Goal: Task Accomplishment & Management: Manage account settings

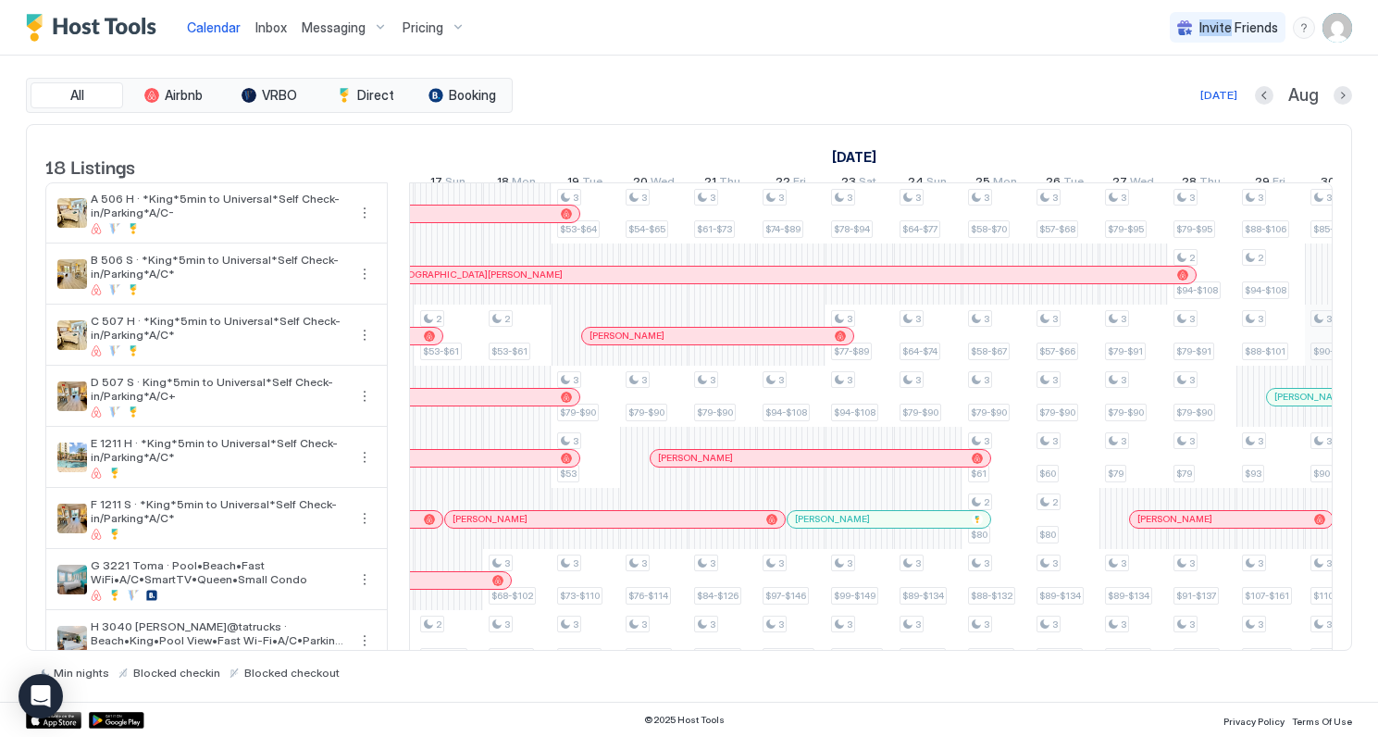
scroll to position [0, 1243]
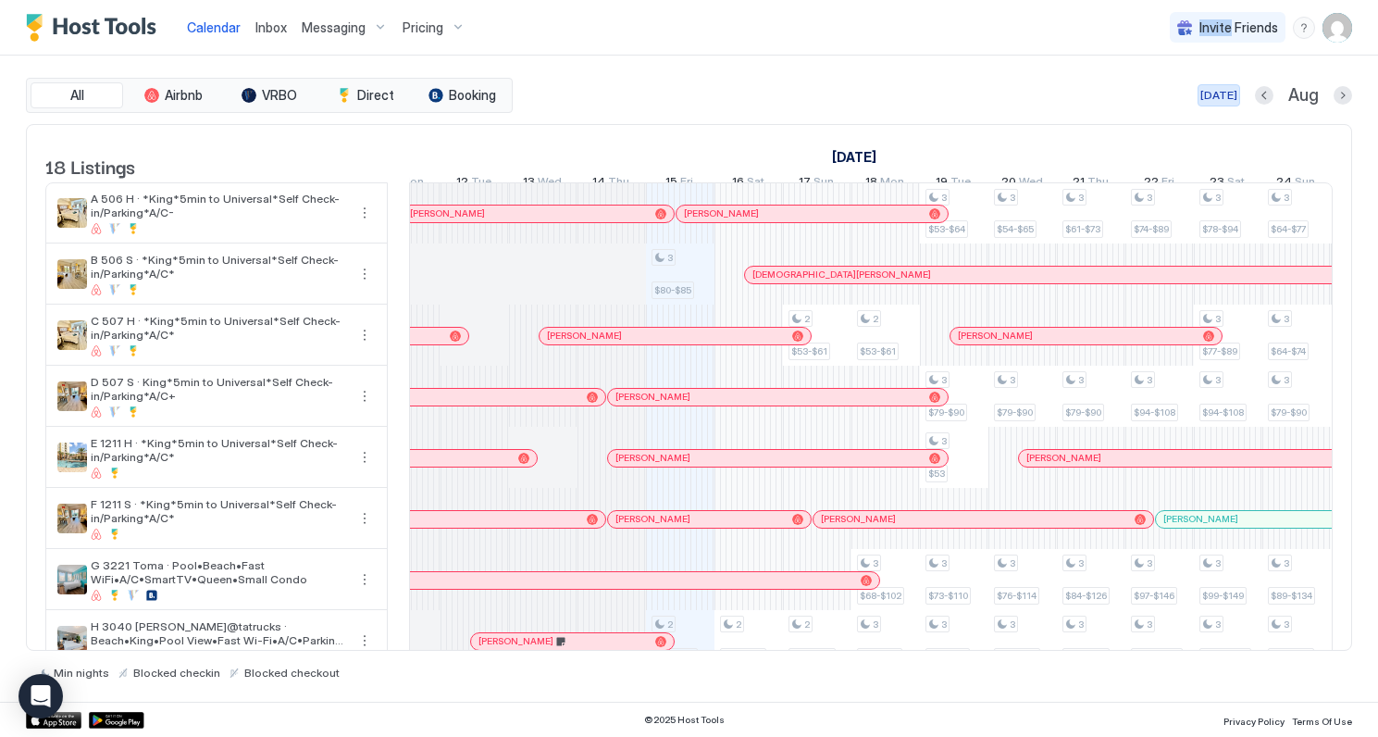
click at [1230, 87] on div "[DATE]" at bounding box center [1219, 95] width 37 height 17
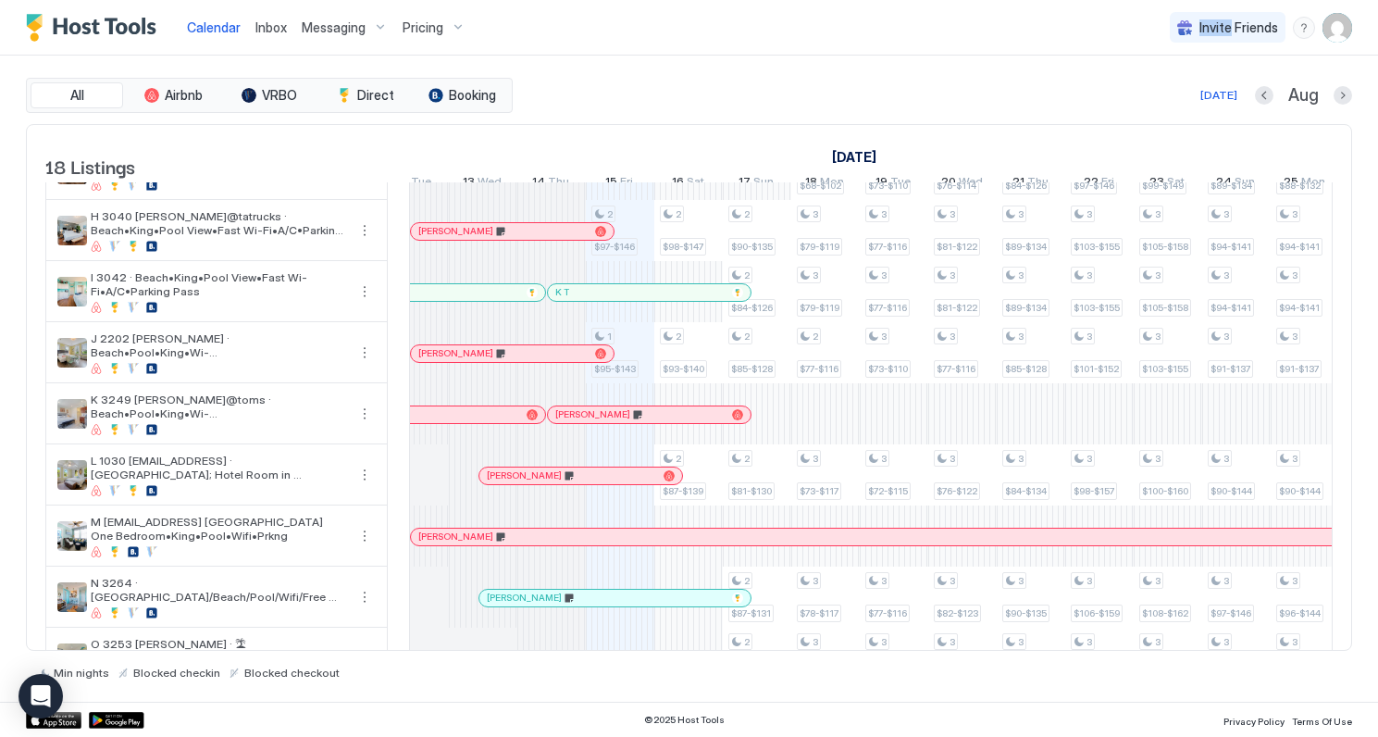
scroll to position [0, 804]
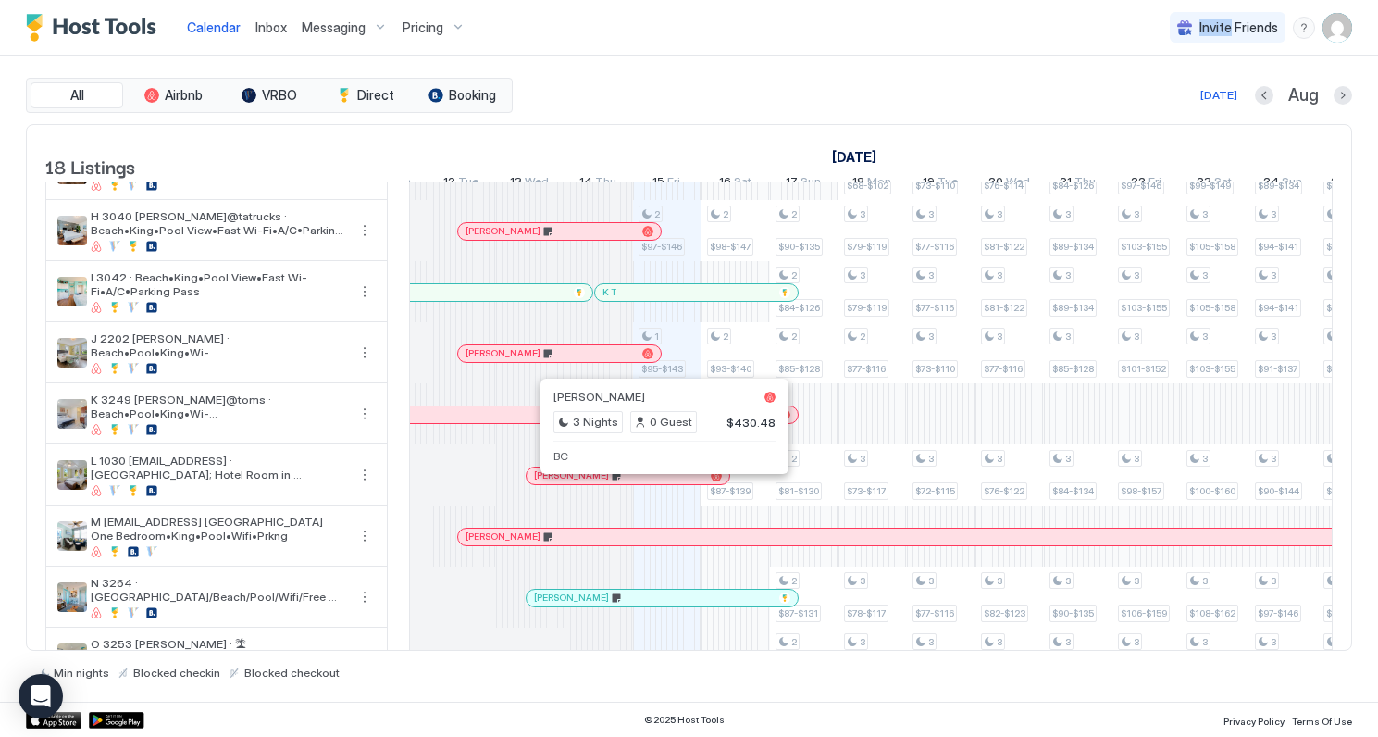
click at [660, 483] on div at bounding box center [660, 475] width 15 height 15
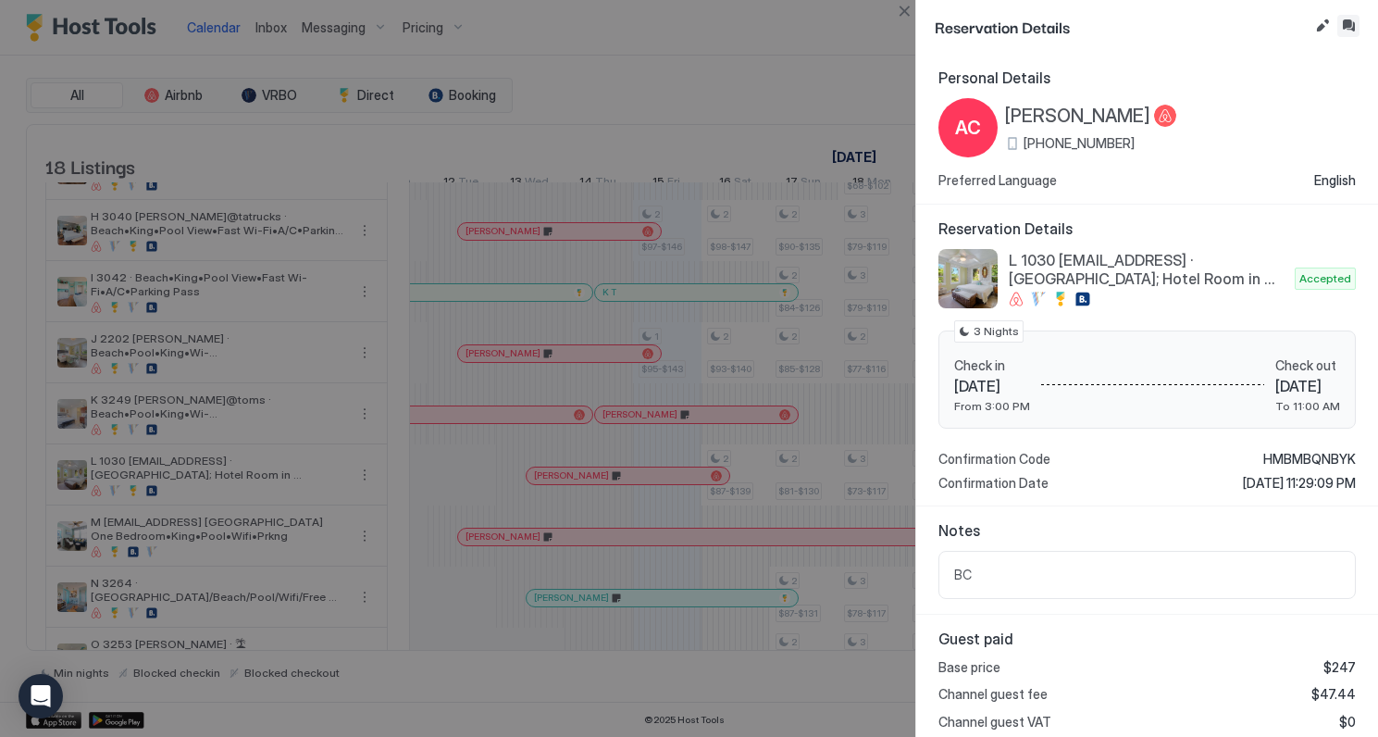
click at [1348, 27] on button "Inbox" at bounding box center [1349, 26] width 22 height 22
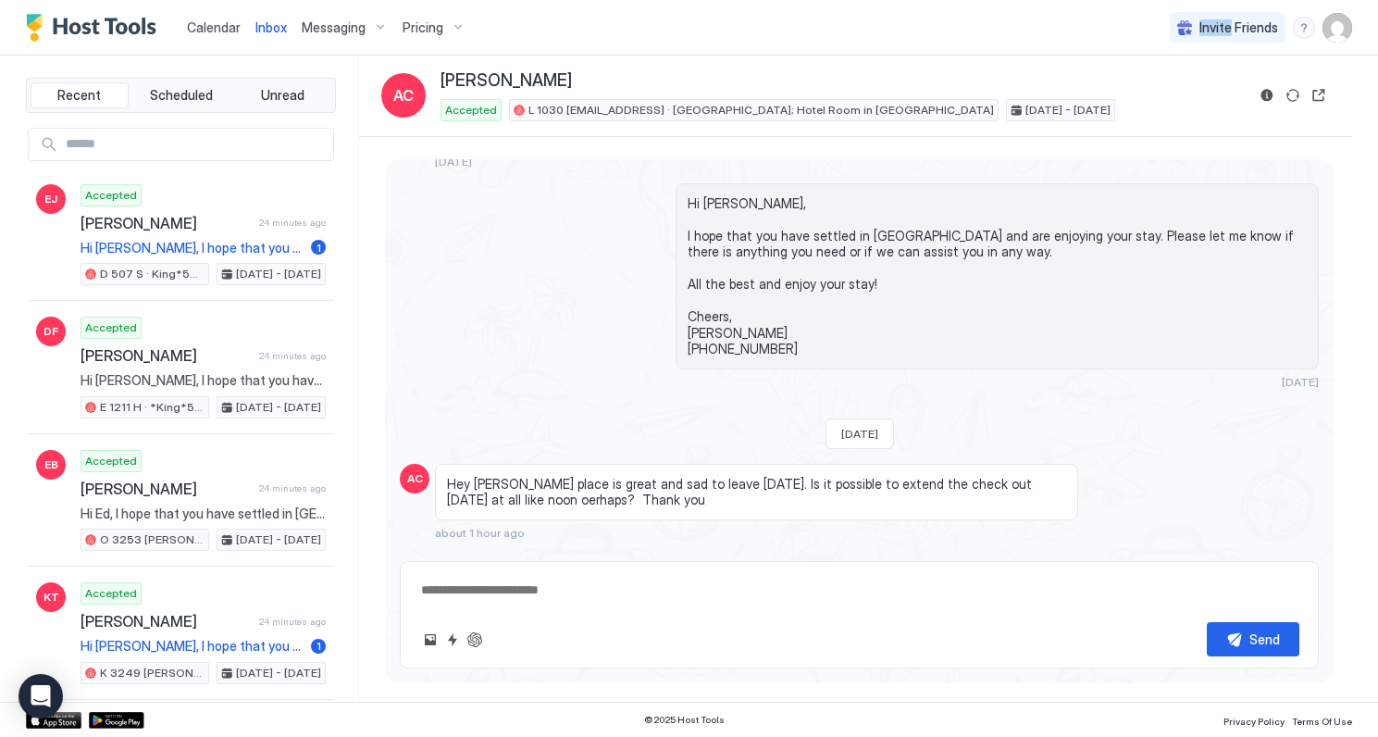
click at [1226, 557] on div "Scheduled Messages" at bounding box center [1235, 566] width 126 height 19
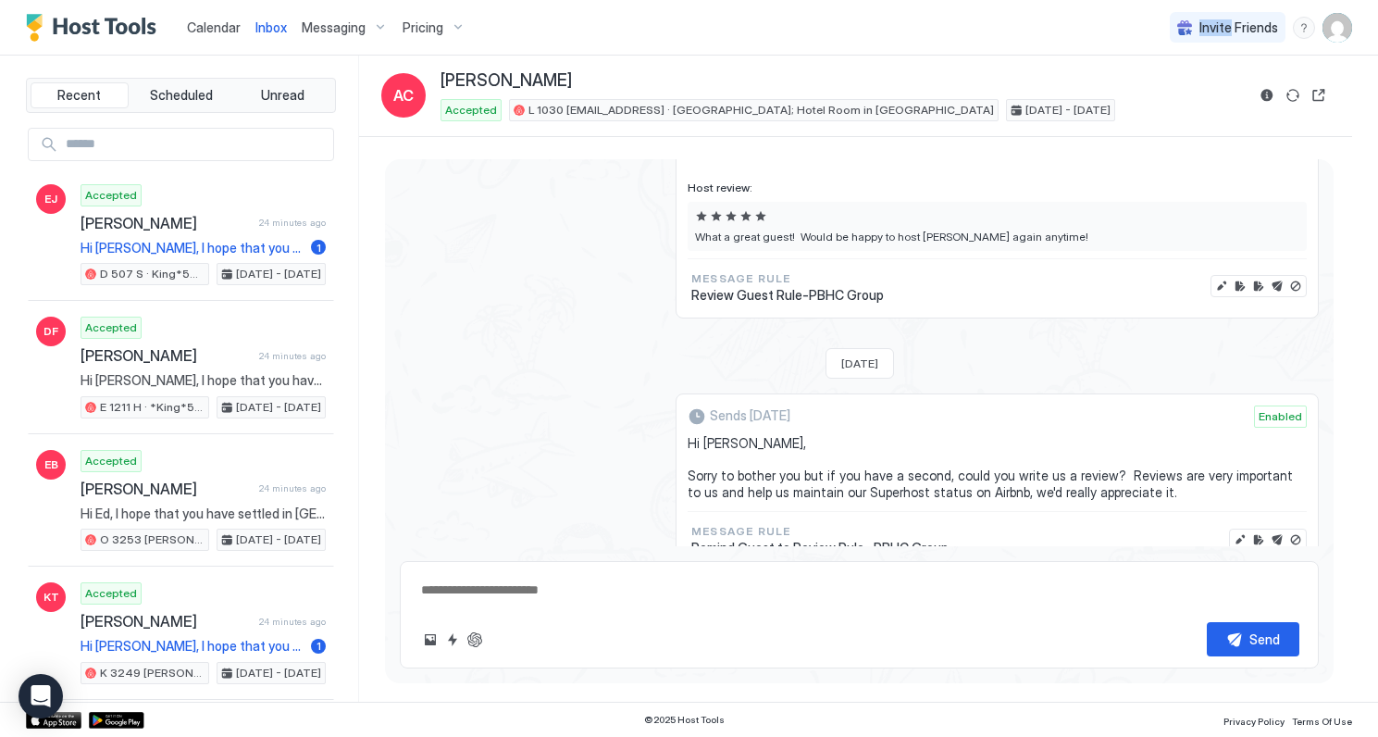
click at [1223, 590] on div "Scheduled Messages" at bounding box center [1235, 599] width 126 height 19
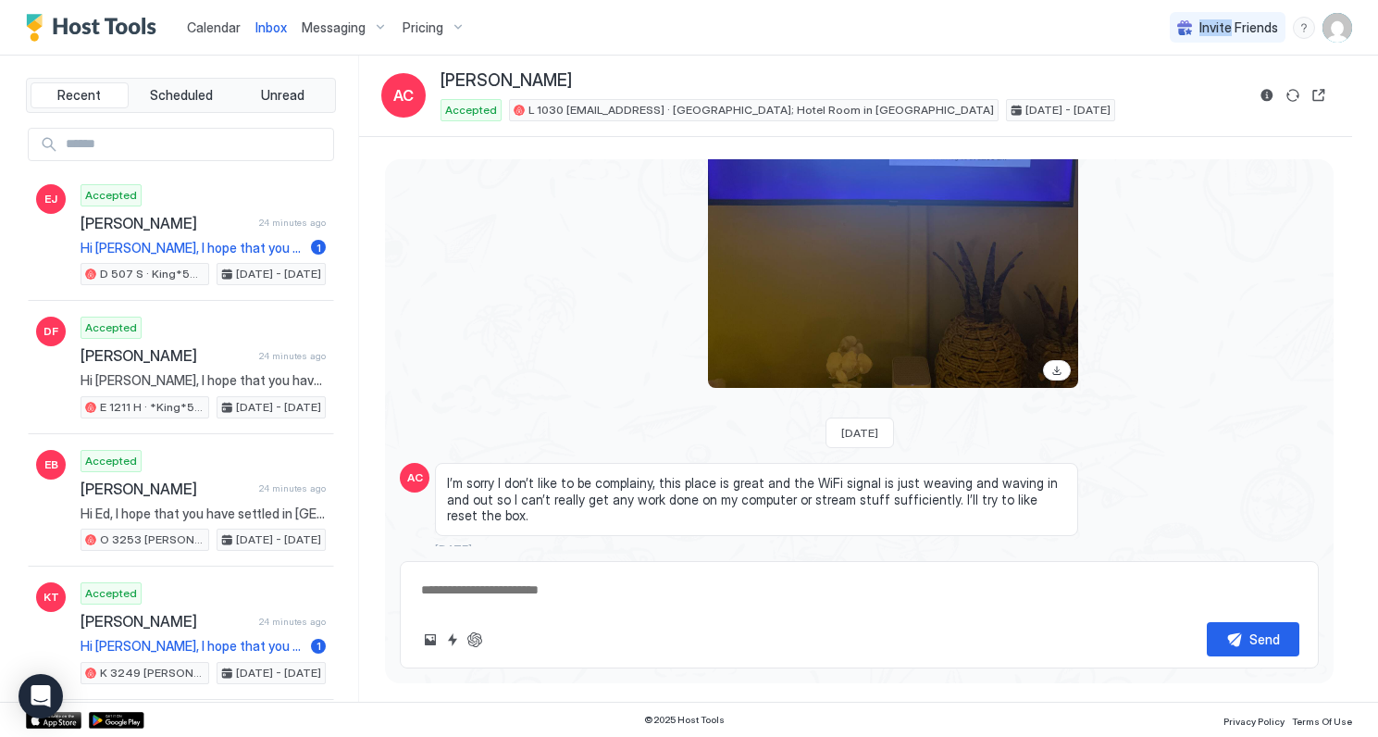
scroll to position [2730, 0]
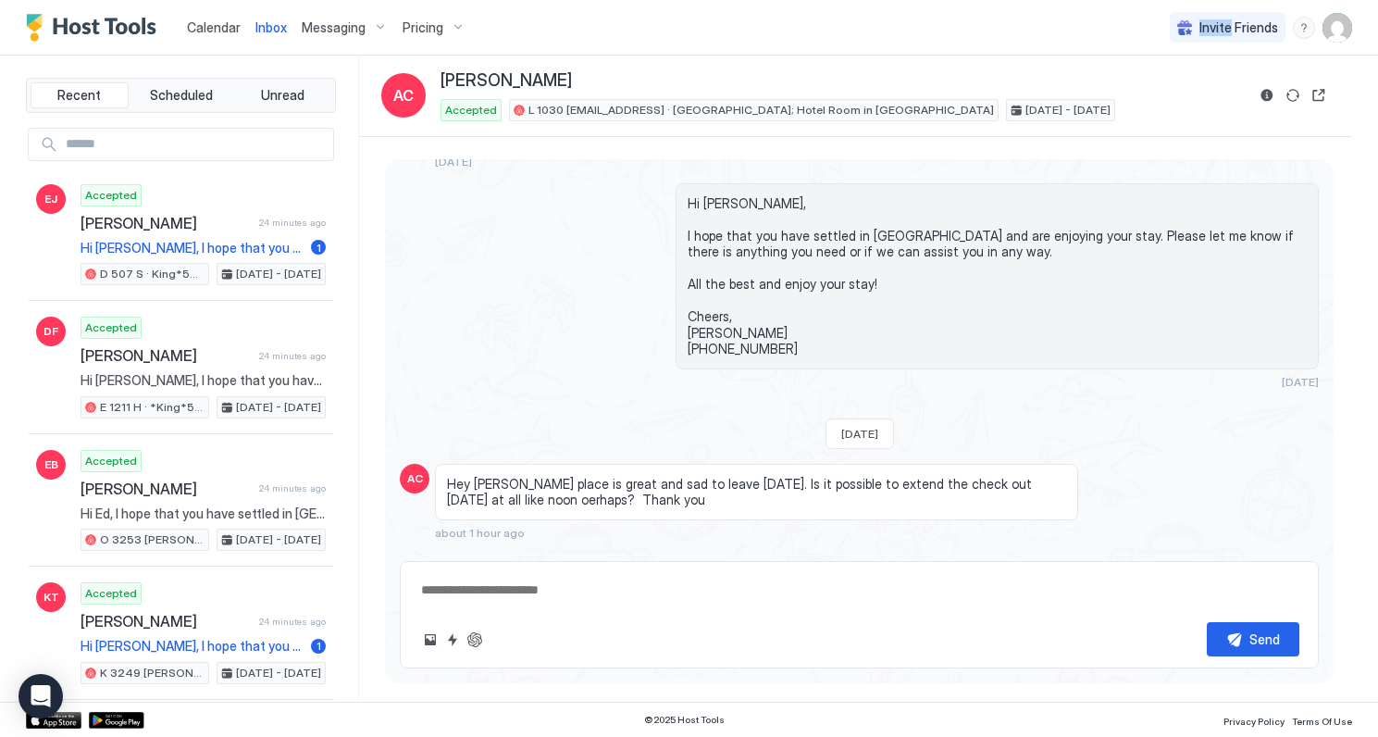
click at [1220, 557] on div "Scheduled Messages" at bounding box center [1235, 566] width 126 height 19
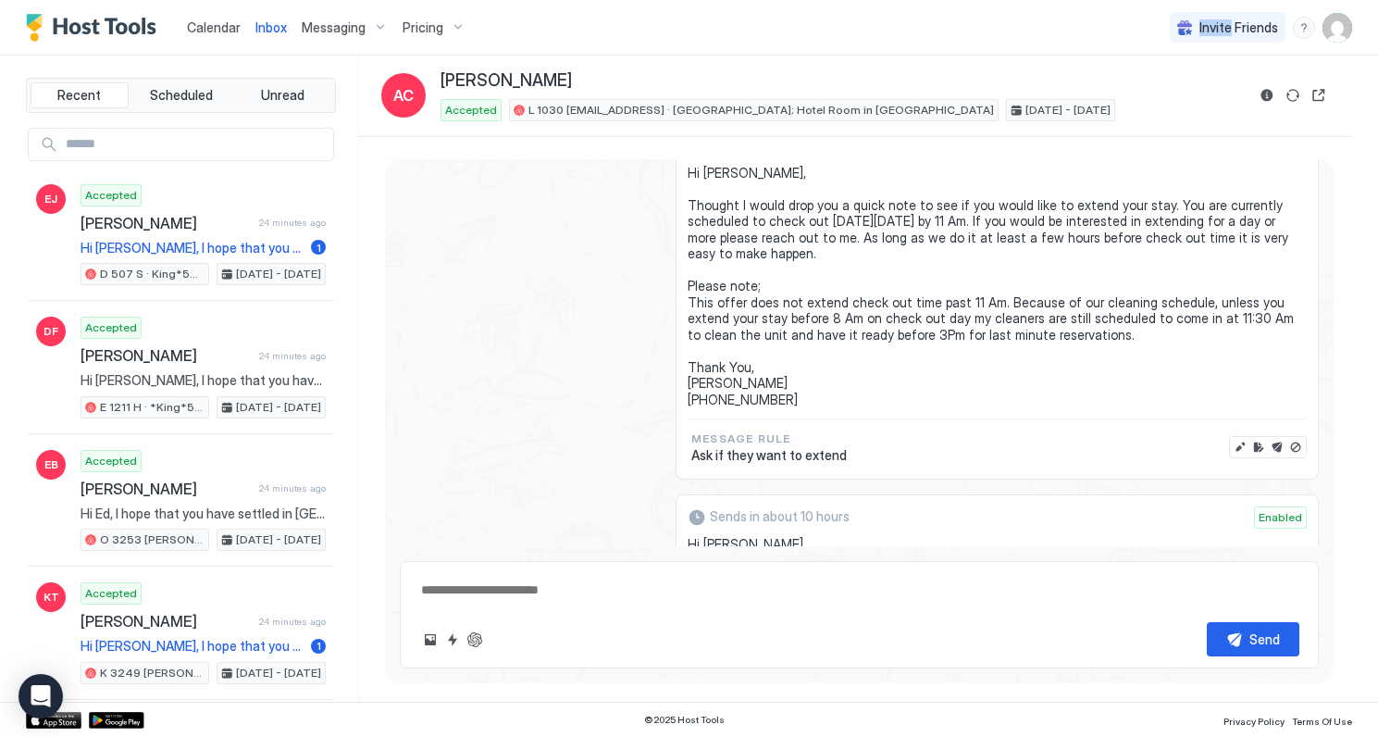
scroll to position [3136, 0]
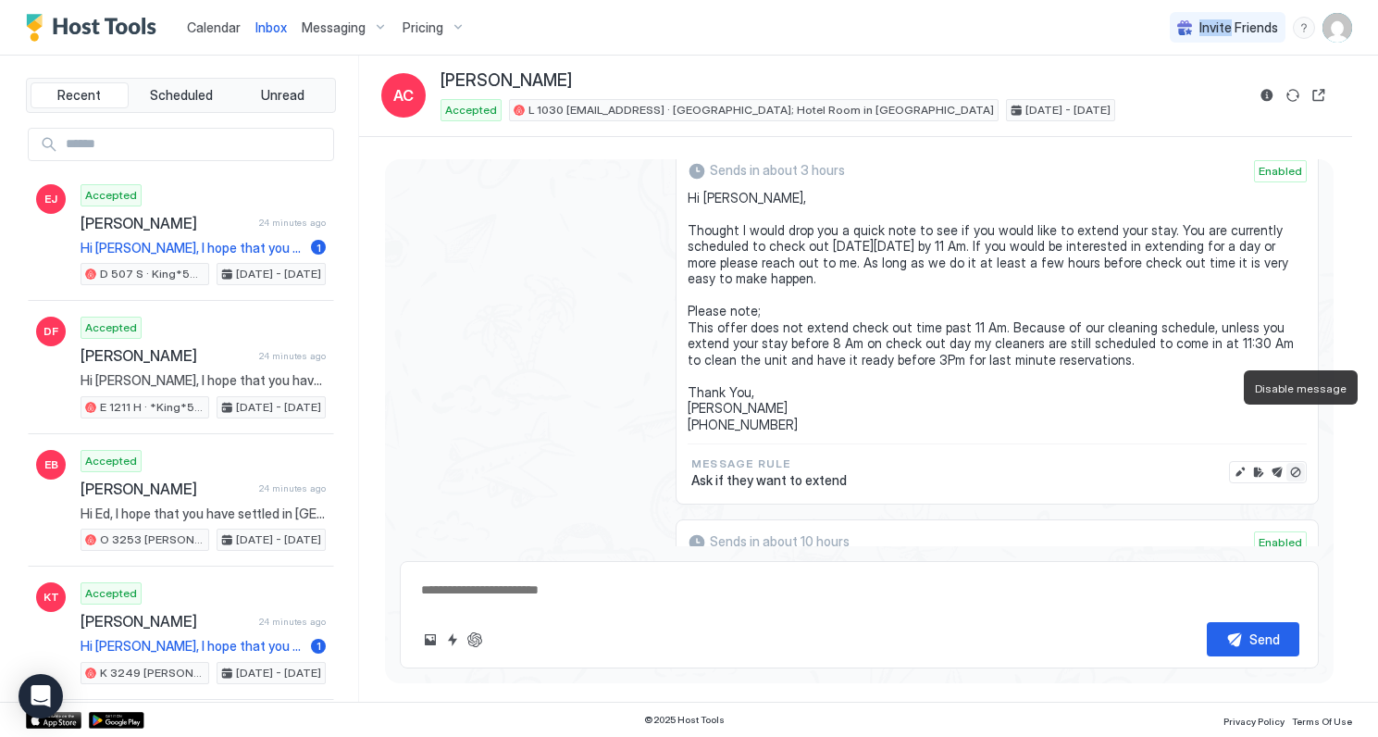
click at [1301, 463] on button "Disable message" at bounding box center [1296, 472] width 19 height 19
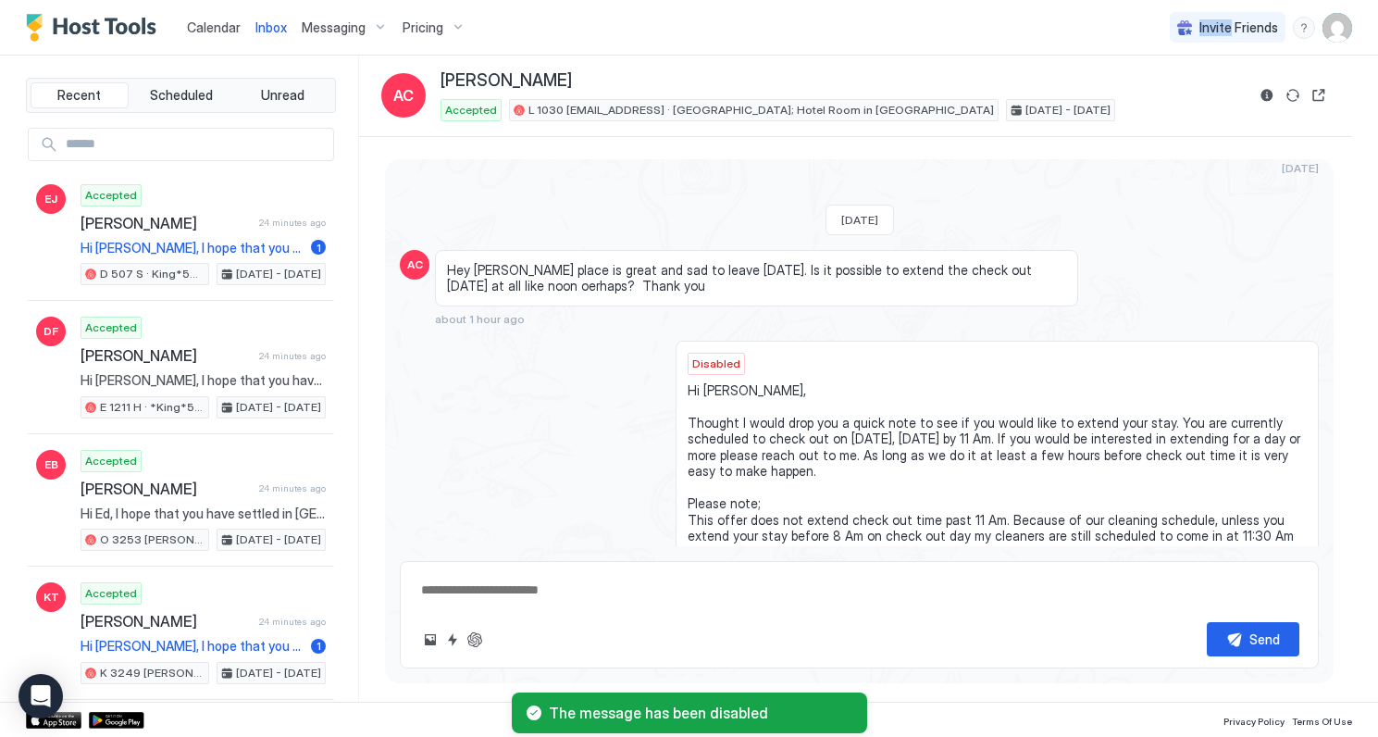
scroll to position [2947, 0]
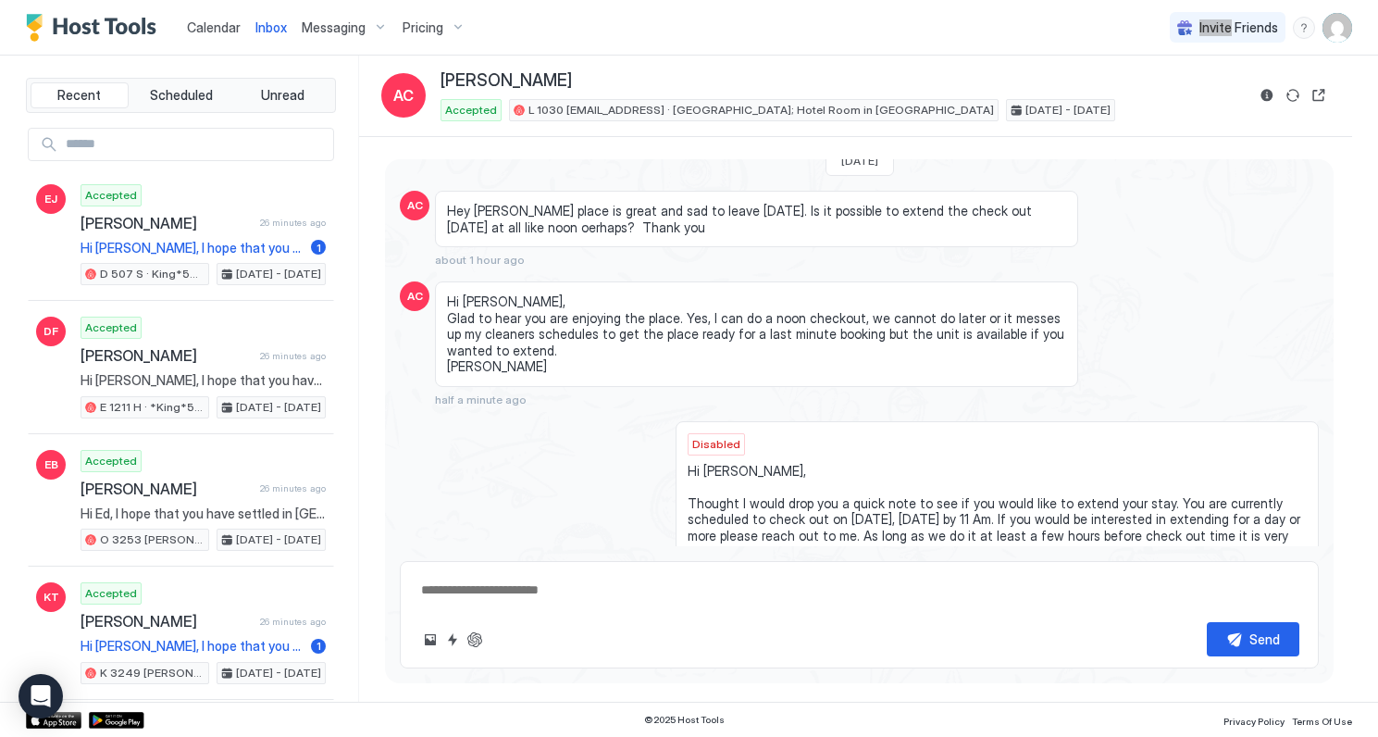
type textarea "*"
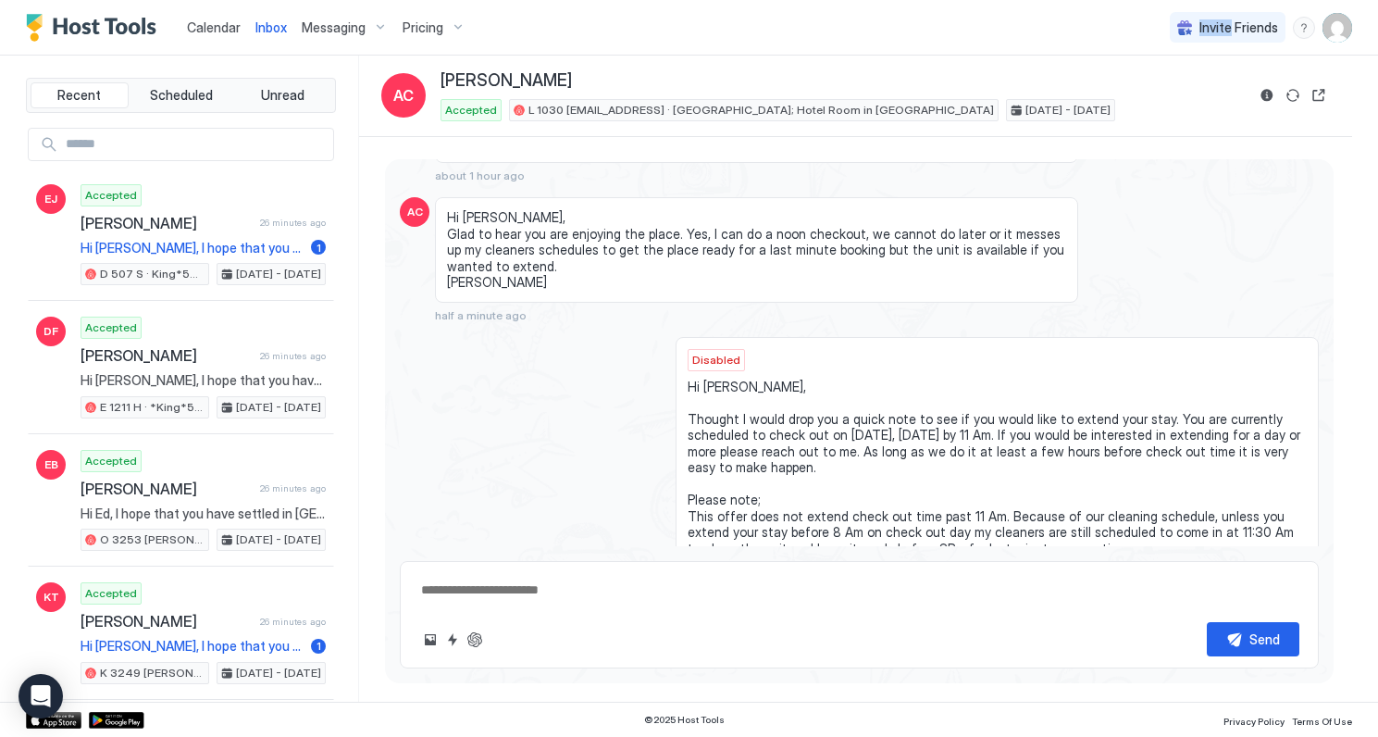
click at [340, 25] on span "Messaging" at bounding box center [334, 27] width 64 height 17
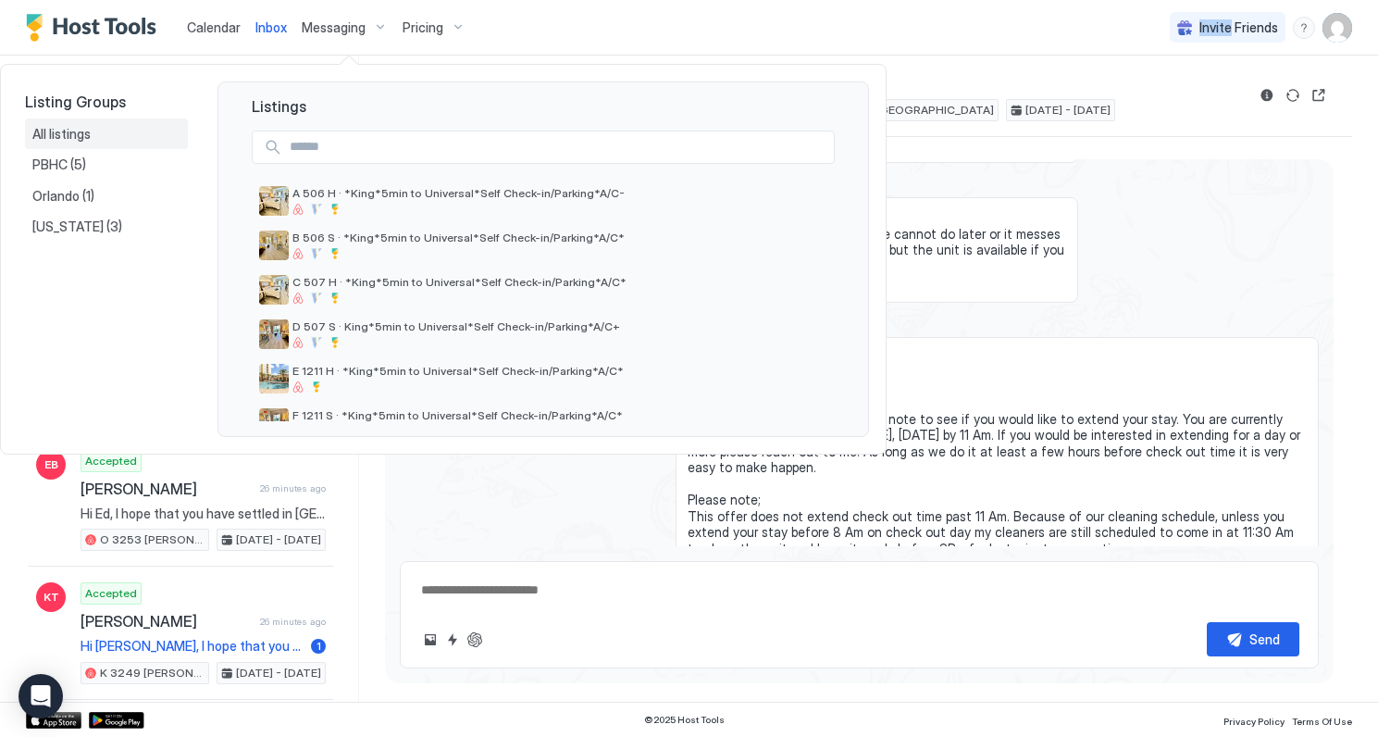
click at [80, 132] on span "All listings" at bounding box center [62, 134] width 61 height 17
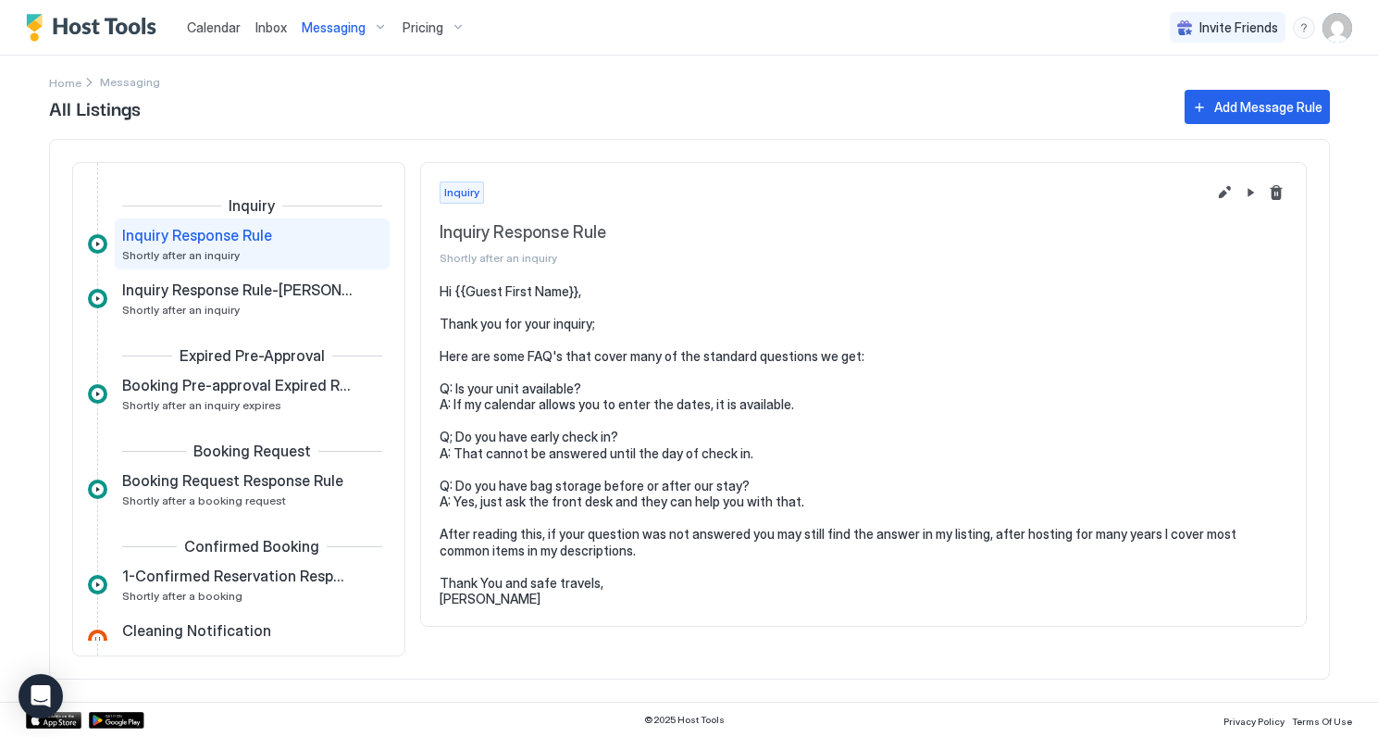
click at [257, 249] on div "Inquiry Response Rule Shortly after an inquiry" at bounding box center [239, 244] width 234 height 36
click at [1219, 191] on button "Edit message rule" at bounding box center [1224, 192] width 22 height 22
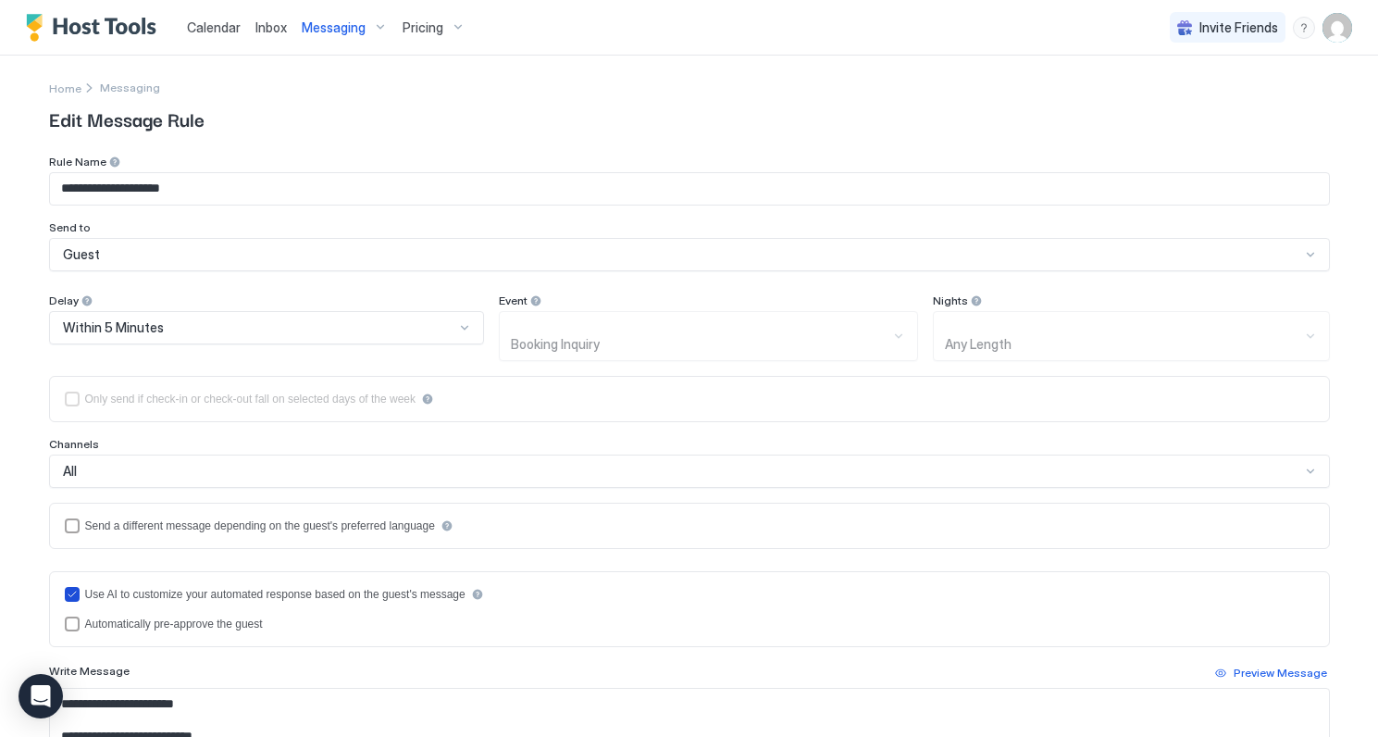
click at [69, 589] on icon "useAI" at bounding box center [72, 594] width 11 height 11
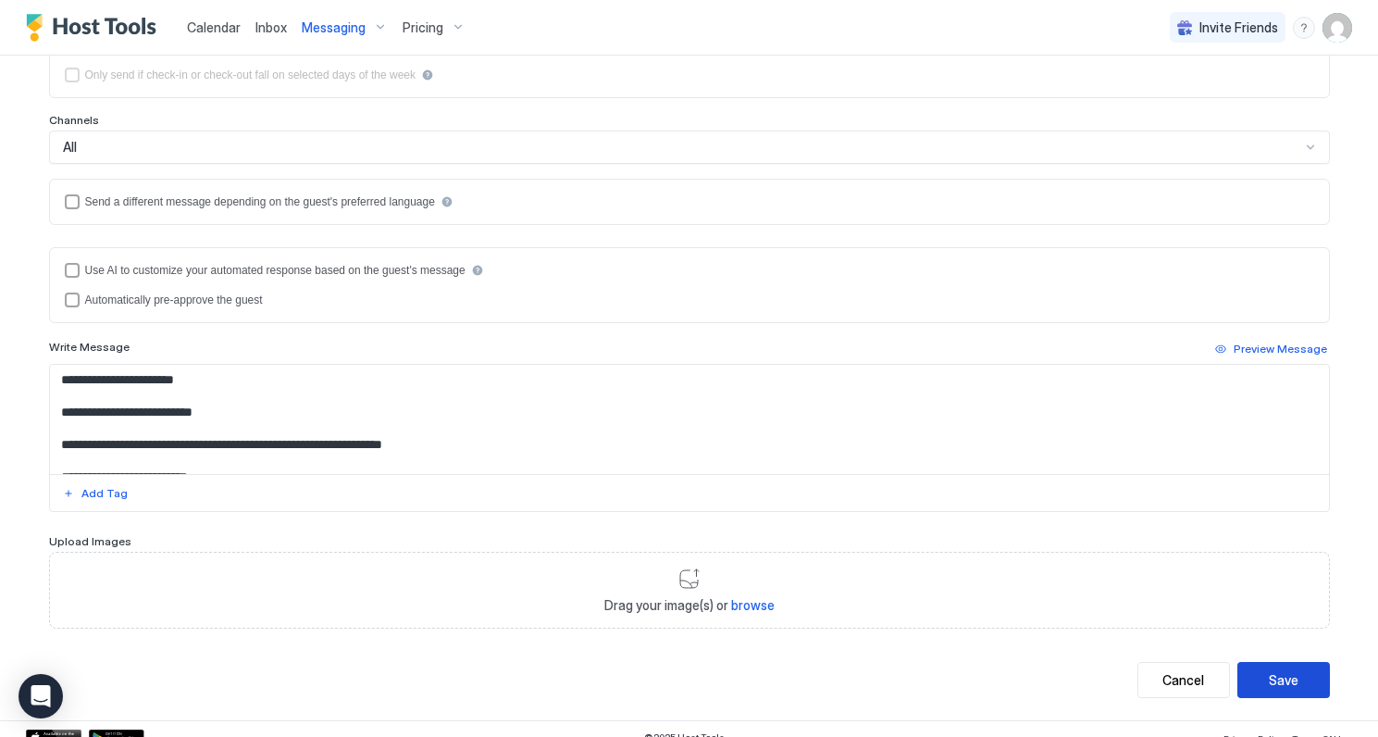
click at [1278, 670] on div "Save" at bounding box center [1284, 679] width 30 height 19
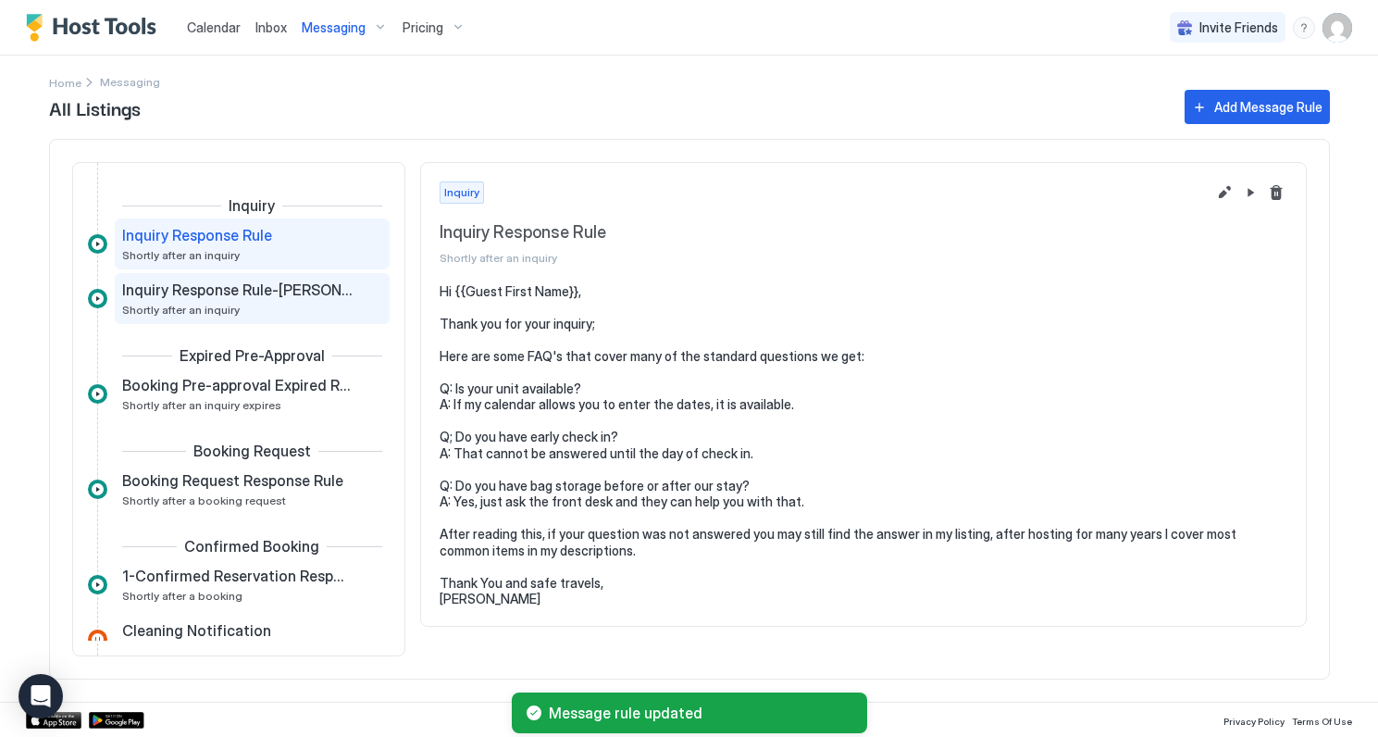
click at [294, 312] on div "Inquiry Response Rule-[PERSON_NAME] email to test AI Shortly after an inquiry" at bounding box center [239, 298] width 234 height 36
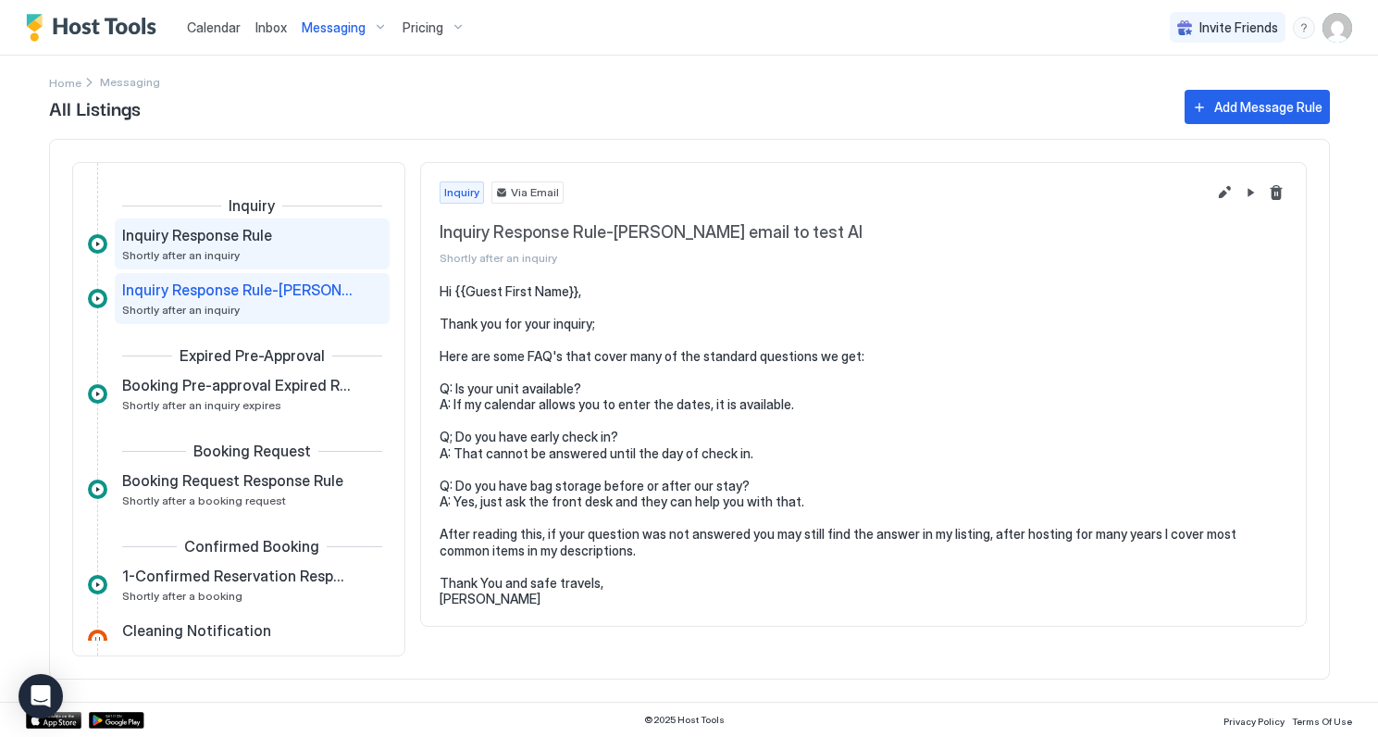
click at [255, 242] on span "Inquiry Response Rule" at bounding box center [197, 235] width 150 height 19
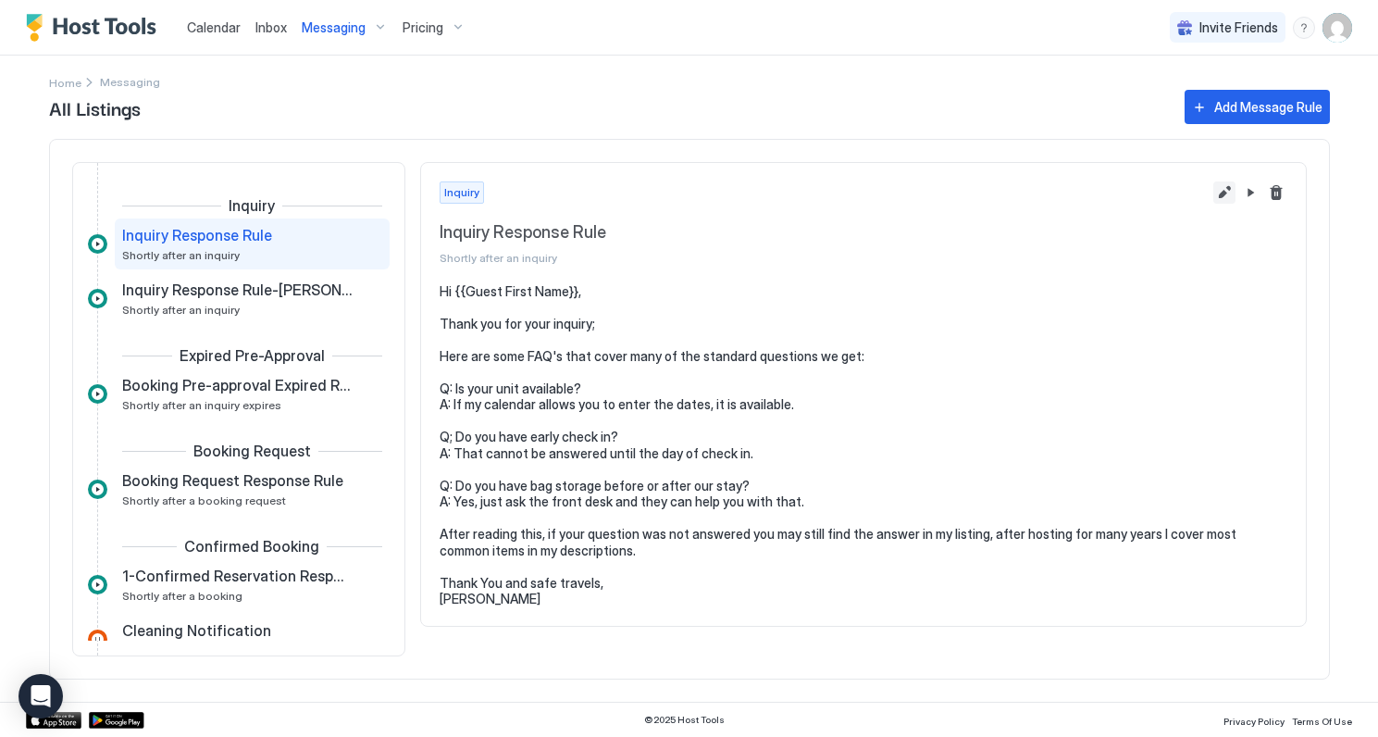
click at [1216, 195] on button "Edit message rule" at bounding box center [1224, 192] width 22 height 22
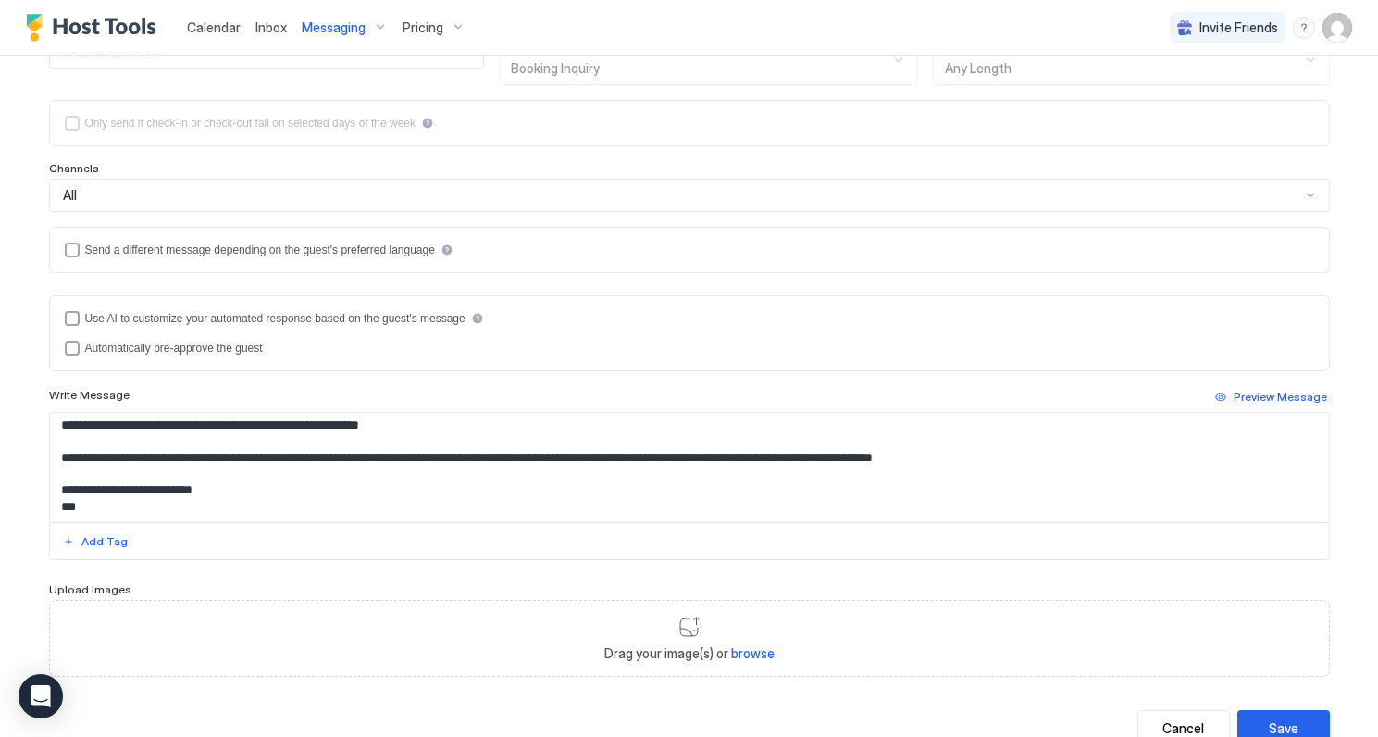
scroll to position [324, 0]
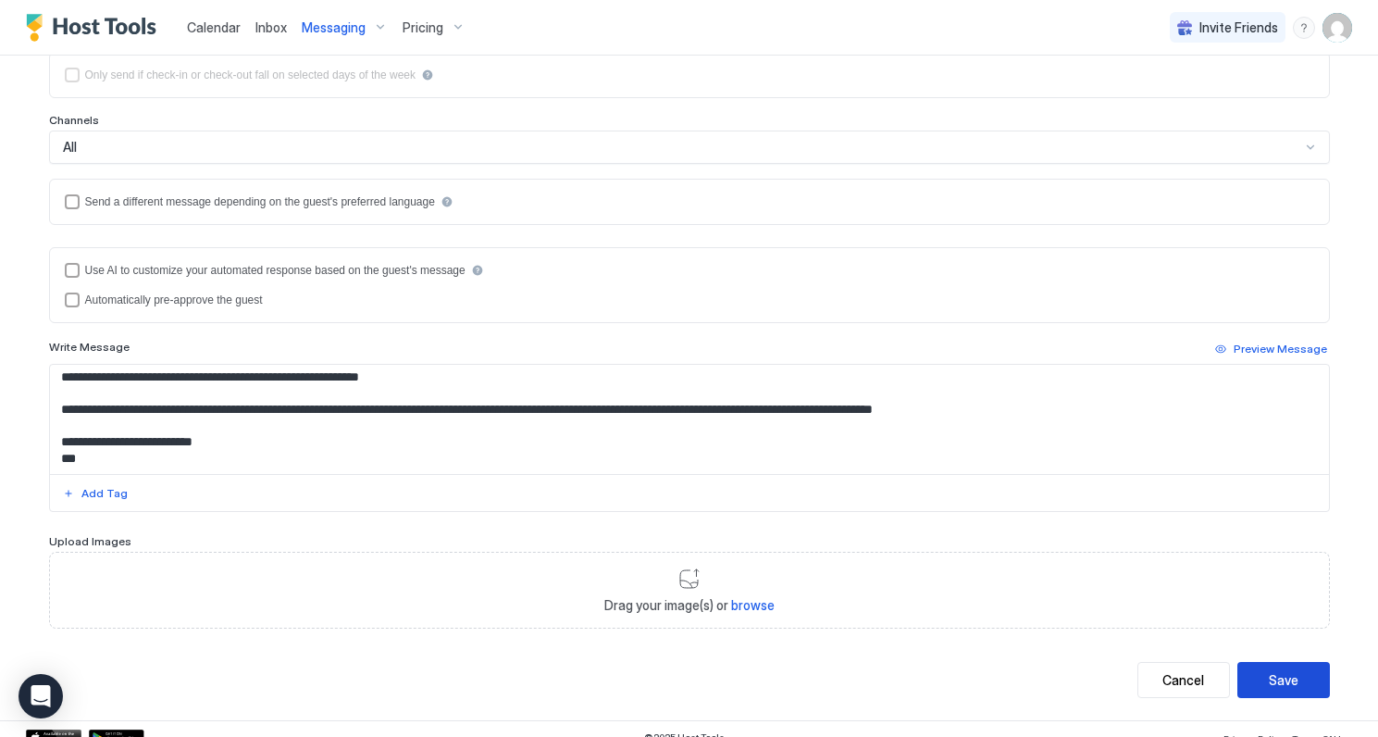
click at [1289, 676] on button "Save" at bounding box center [1284, 680] width 93 height 36
